Goal: Information Seeking & Learning: Learn about a topic

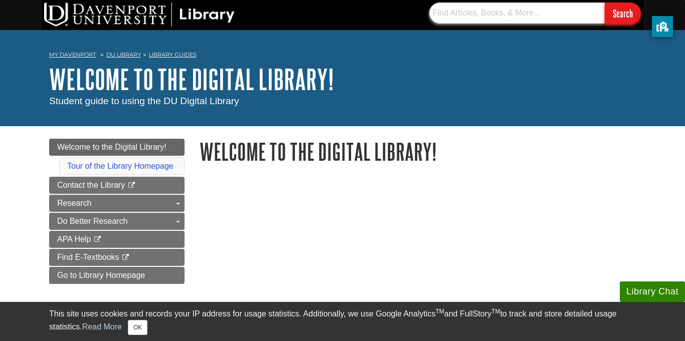
click at [496, 12] on input "text" at bounding box center [516, 13] width 175 height 21
type input "english 109"
click at [611, 22] on input "Search" at bounding box center [623, 14] width 36 height 22
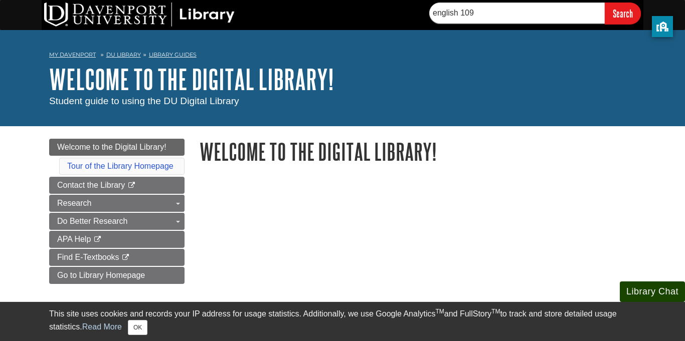
click at [637, 290] on button "Library Chat" at bounding box center [652, 292] width 65 height 21
click at [659, 293] on button "Library Chat" at bounding box center [652, 292] width 65 height 21
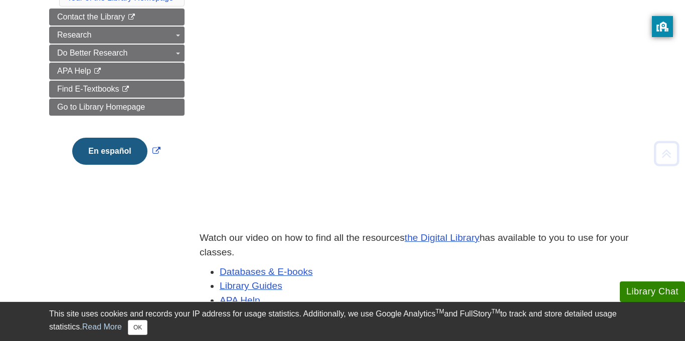
scroll to position [219, 0]
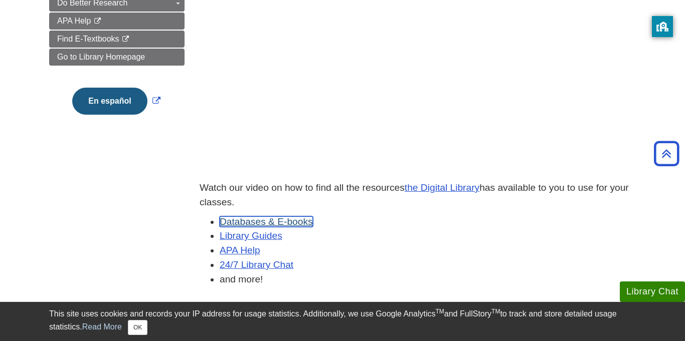
click at [270, 220] on link "Databases & E-books" at bounding box center [266, 222] width 93 height 11
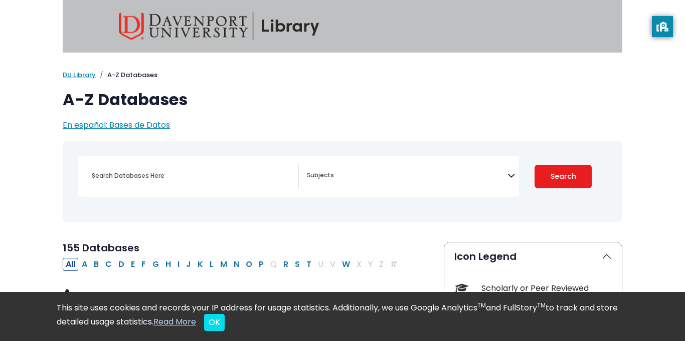
select select "Database Subject Filter"
click at [225, 322] on button "OK" at bounding box center [214, 322] width 21 height 17
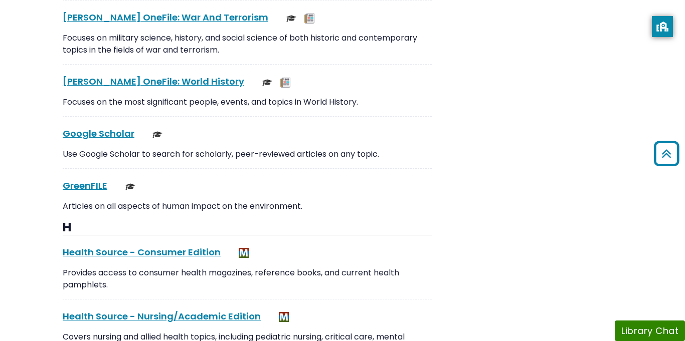
scroll to position [4595, 0]
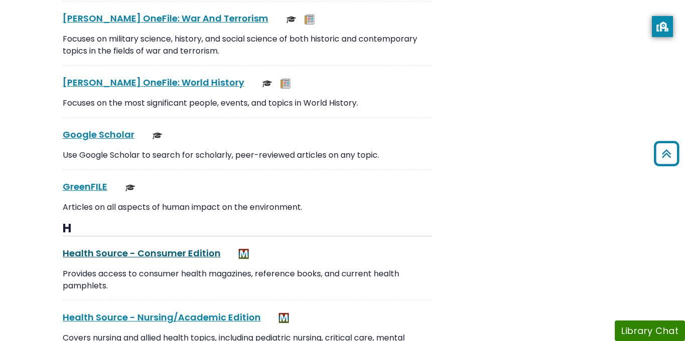
click at [135, 247] on link "Health Source - Consumer Edition This link opens in a new window" at bounding box center [142, 253] width 158 height 13
